Goal: Task Accomplishment & Management: Use online tool/utility

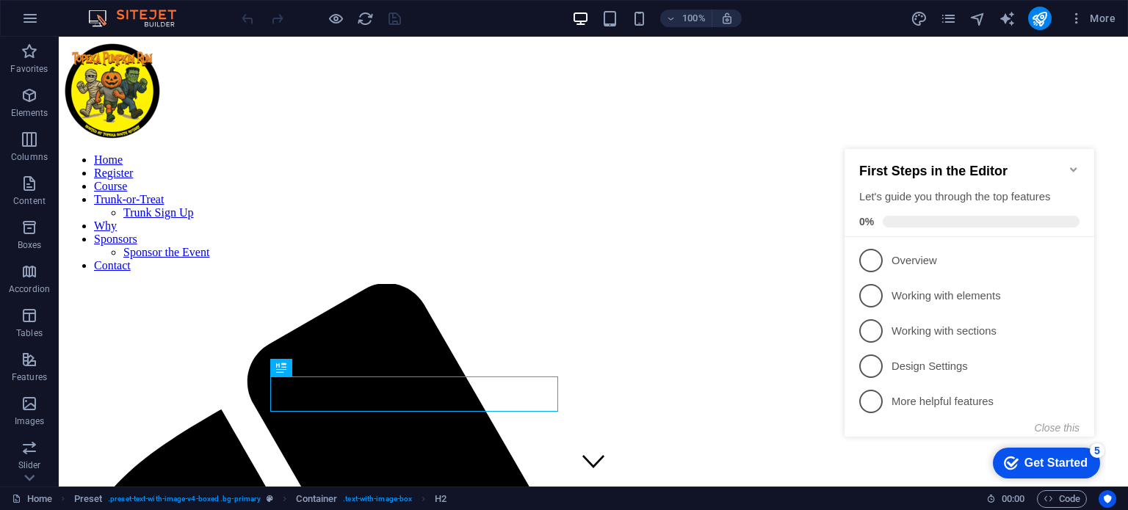
scroll to position [533, 0]
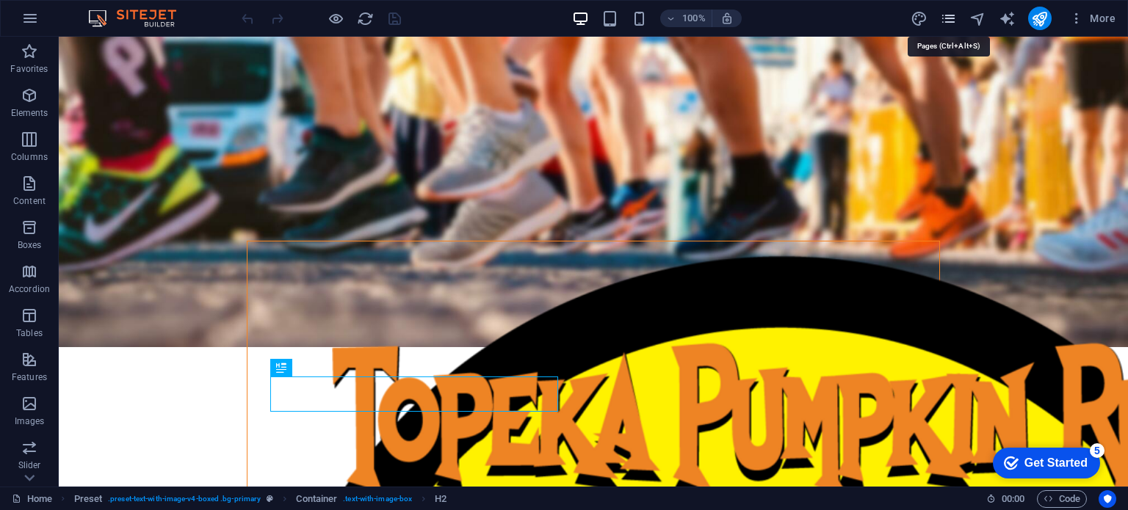
click at [0, 0] on icon "pages" at bounding box center [0, 0] width 0 height 0
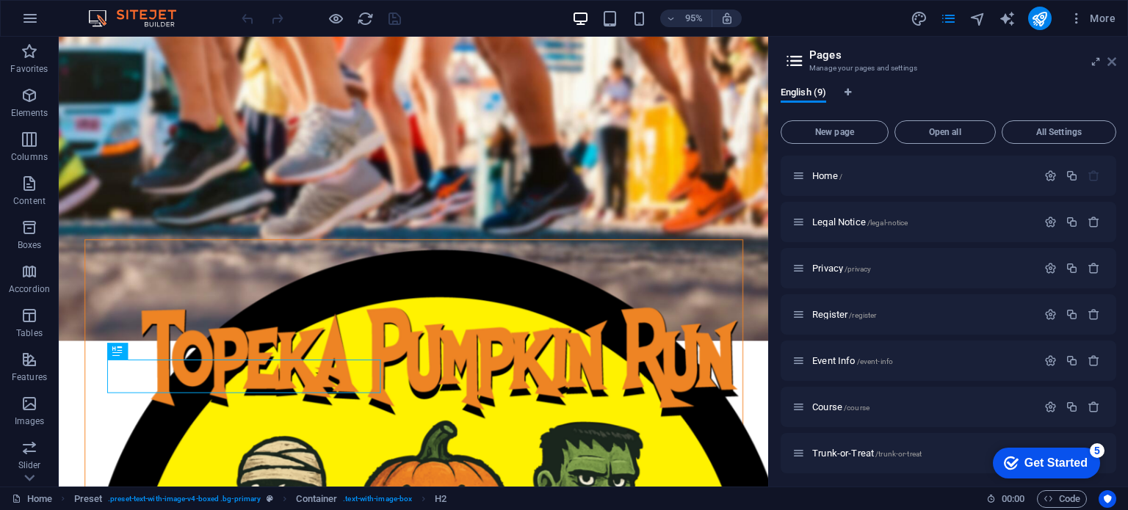
click at [1114, 59] on icon at bounding box center [1111, 62] width 9 height 12
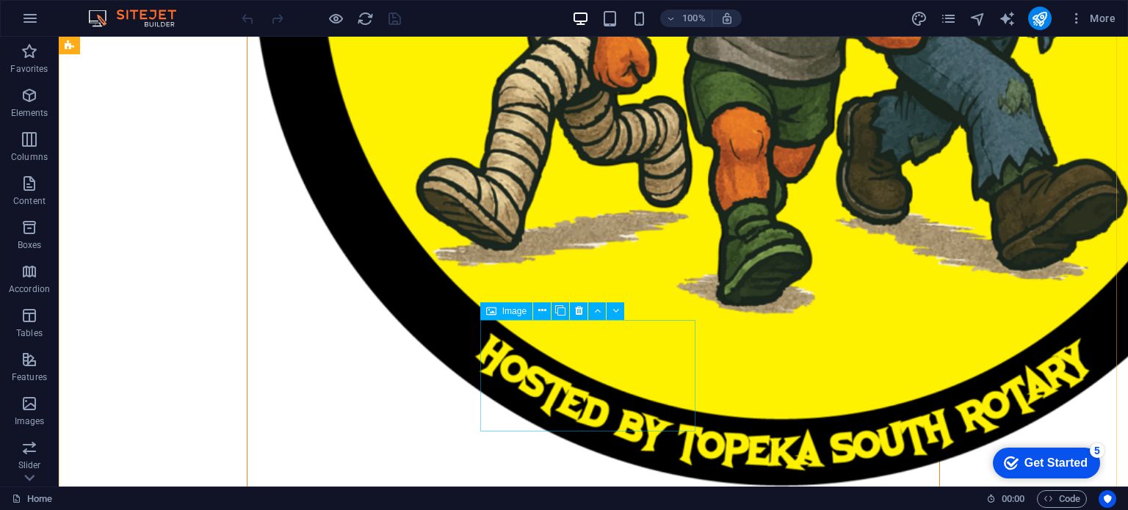
scroll to position [1433, 0]
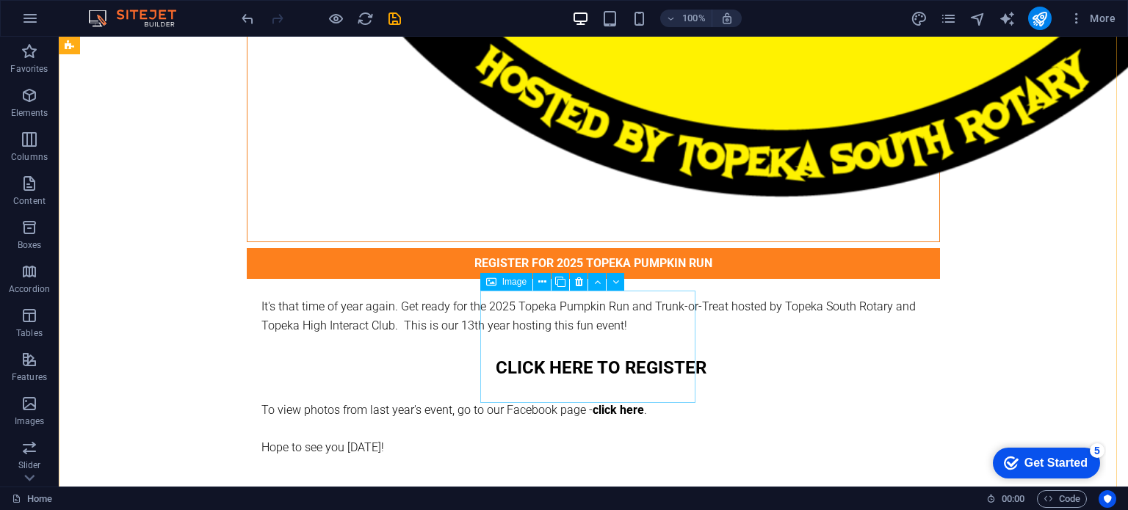
scroll to position [1664, 0]
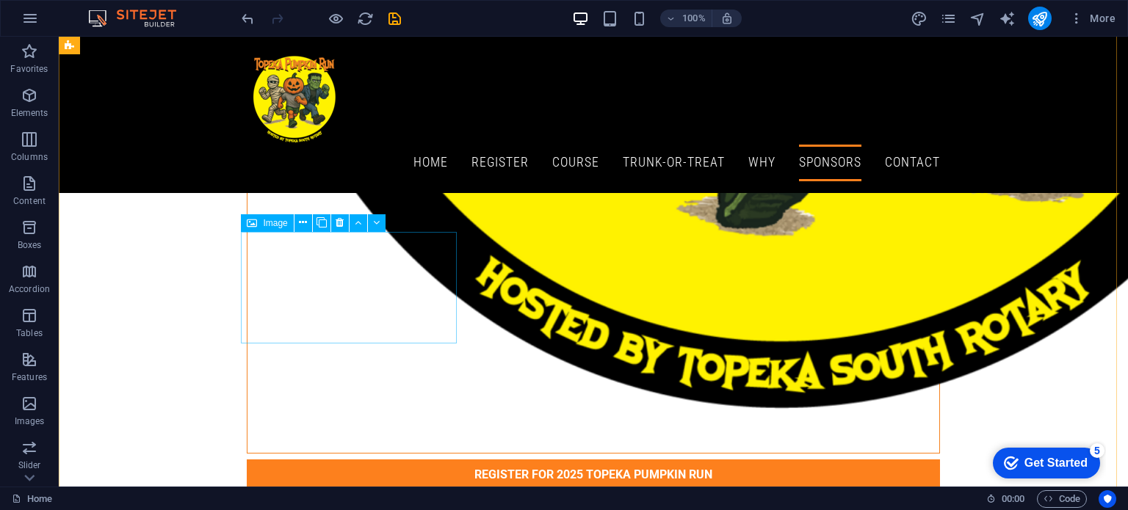
scroll to position [1224, 0]
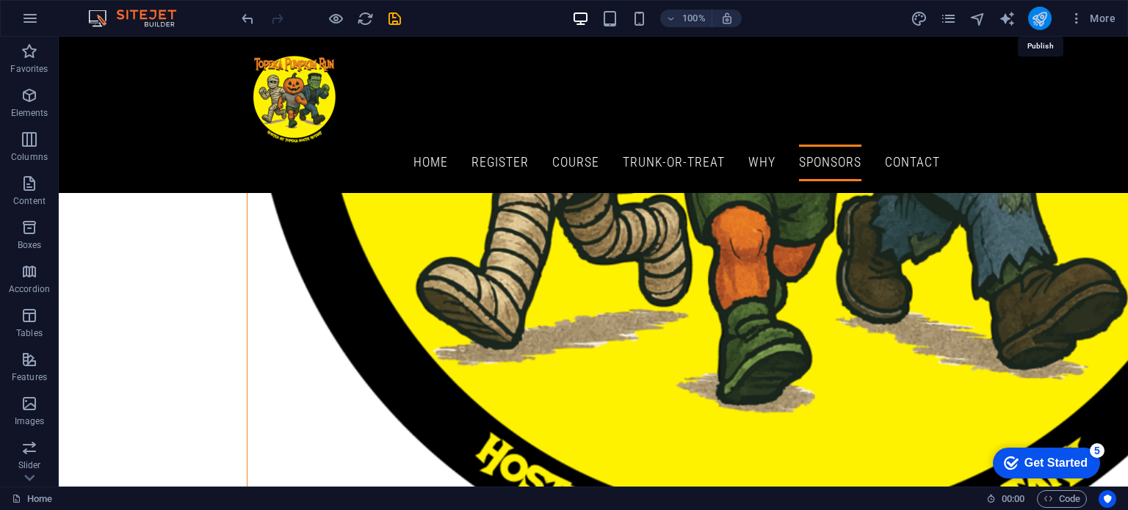
click at [1040, 18] on icon "publish" at bounding box center [1039, 18] width 17 height 17
